Goal: Find specific page/section: Find specific page/section

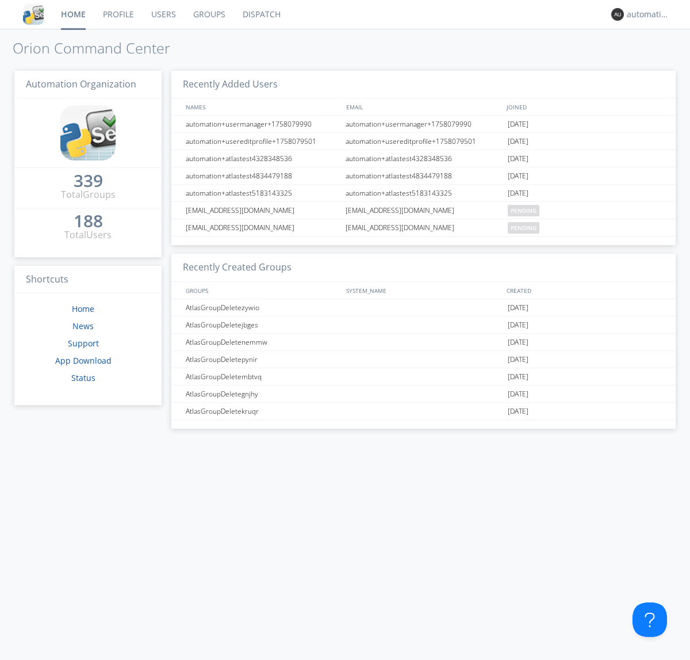
click at [261, 14] on link "Dispatch" at bounding box center [261, 14] width 55 height 29
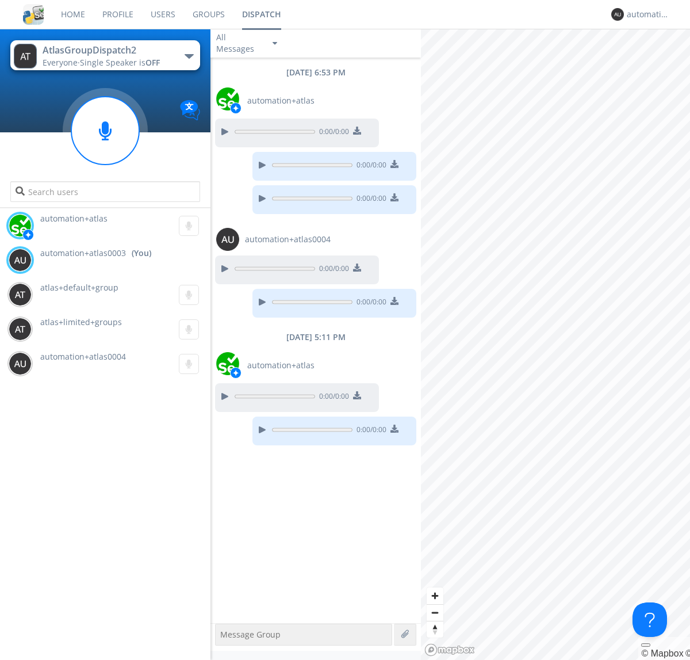
click at [189, 56] on div "button" at bounding box center [189, 56] width 9 height 5
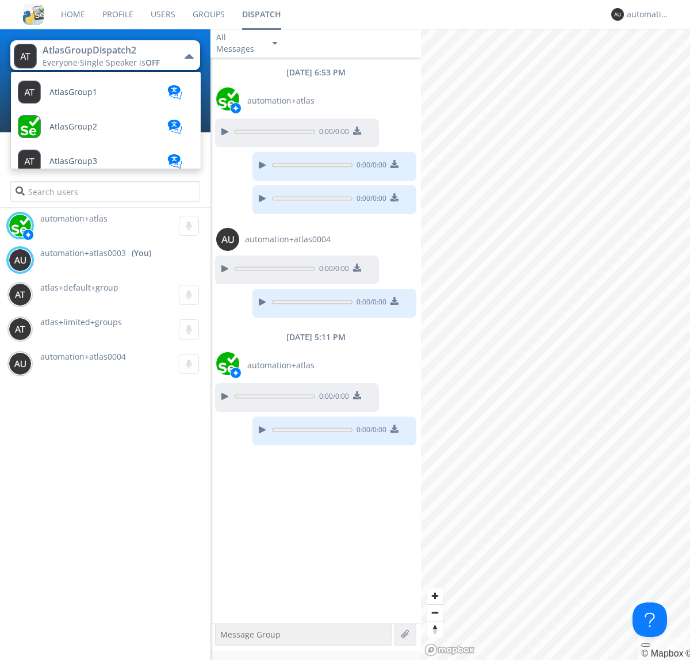
click at [87, 537] on span "AtlasGroupDispatch" at bounding box center [87, 541] width 77 height 9
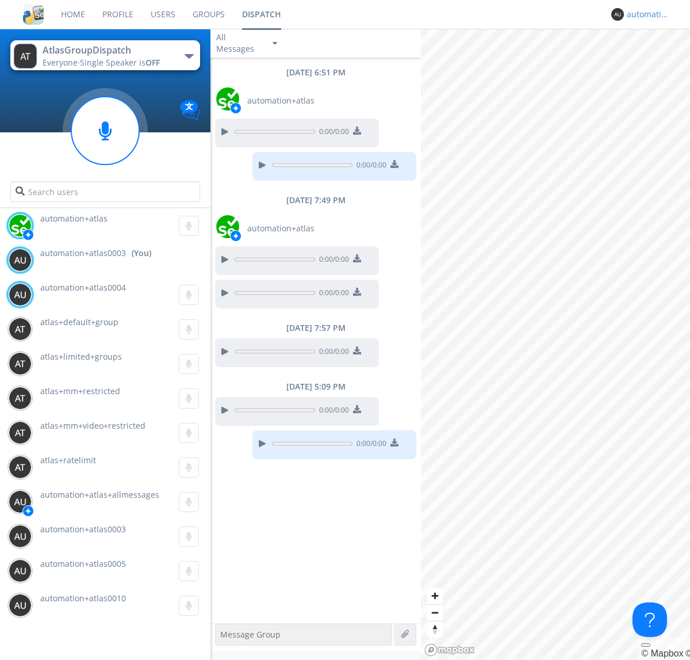
click at [646, 14] on div "automation+atlas0003" at bounding box center [648, 15] width 43 height 12
